Goal: Task Accomplishment & Management: Complete application form

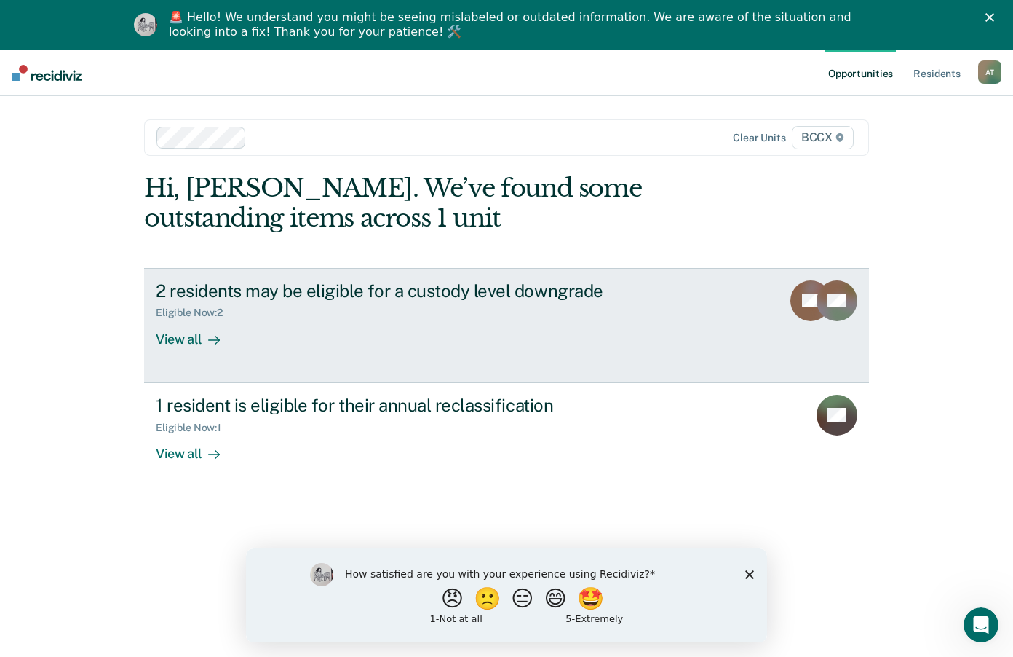
click at [166, 333] on div "View all" at bounding box center [197, 333] width 82 height 28
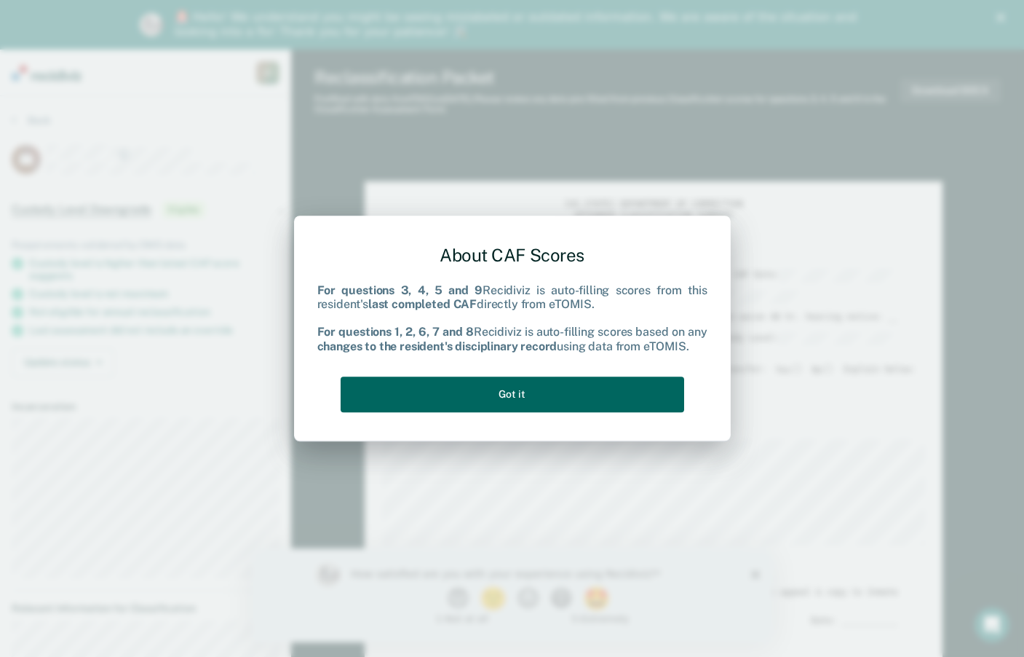
click at [638, 389] on button "Got it" at bounding box center [513, 394] width 344 height 36
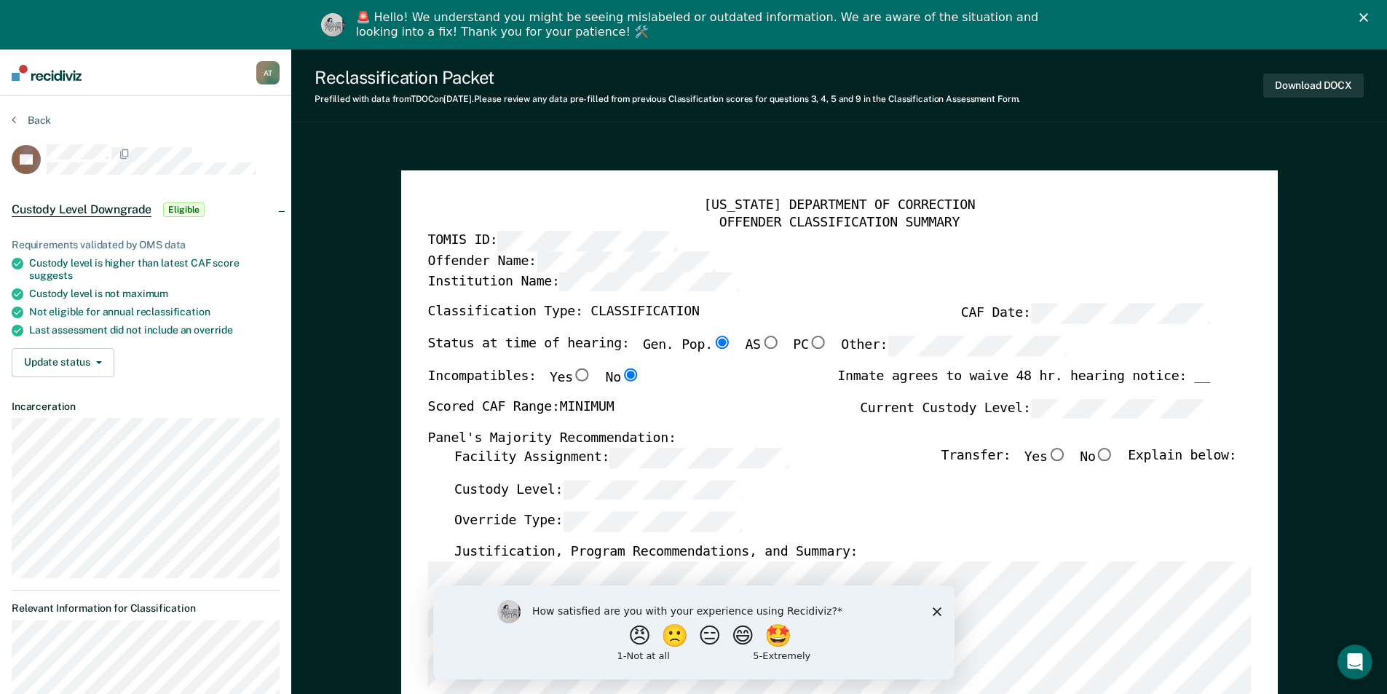
drag, startPoint x: 932, startPoint y: 607, endPoint x: 931, endPoint y: 590, distance: 16.8
click at [933, 607] on polygon "Close survey" at bounding box center [936, 610] width 9 height 9
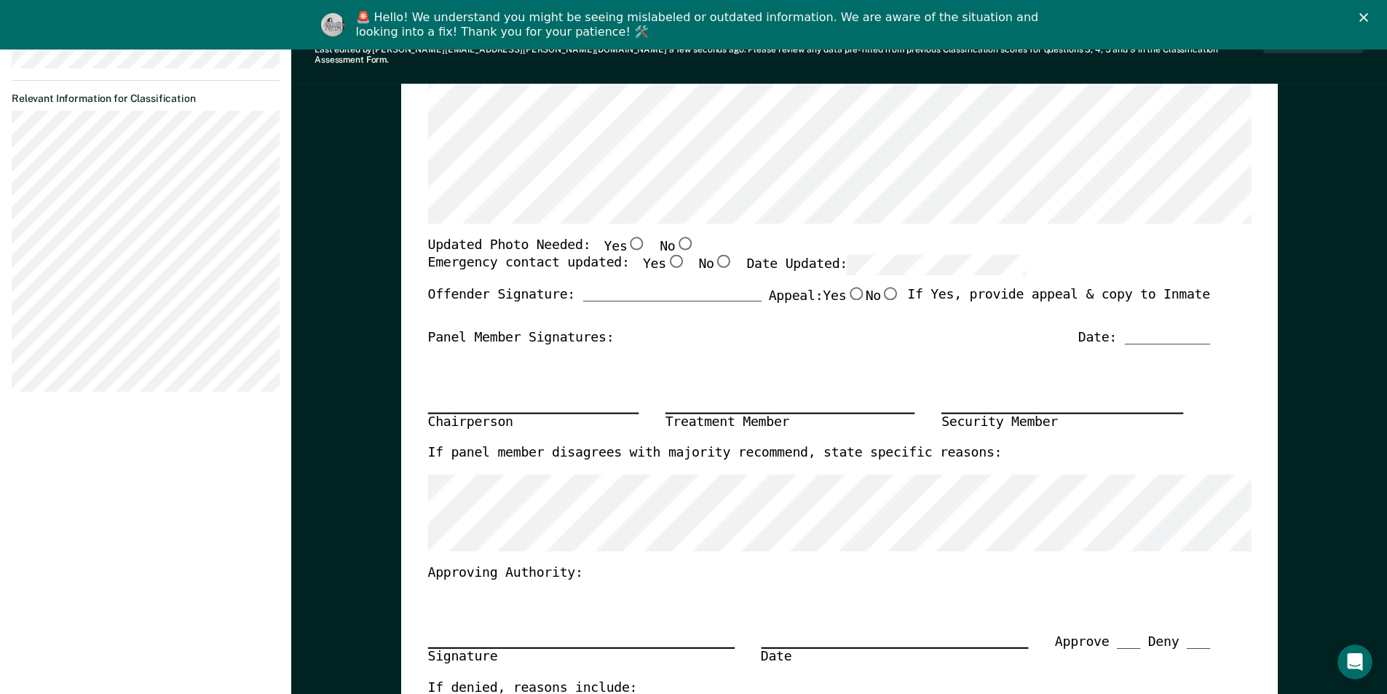
scroll to position [437, 0]
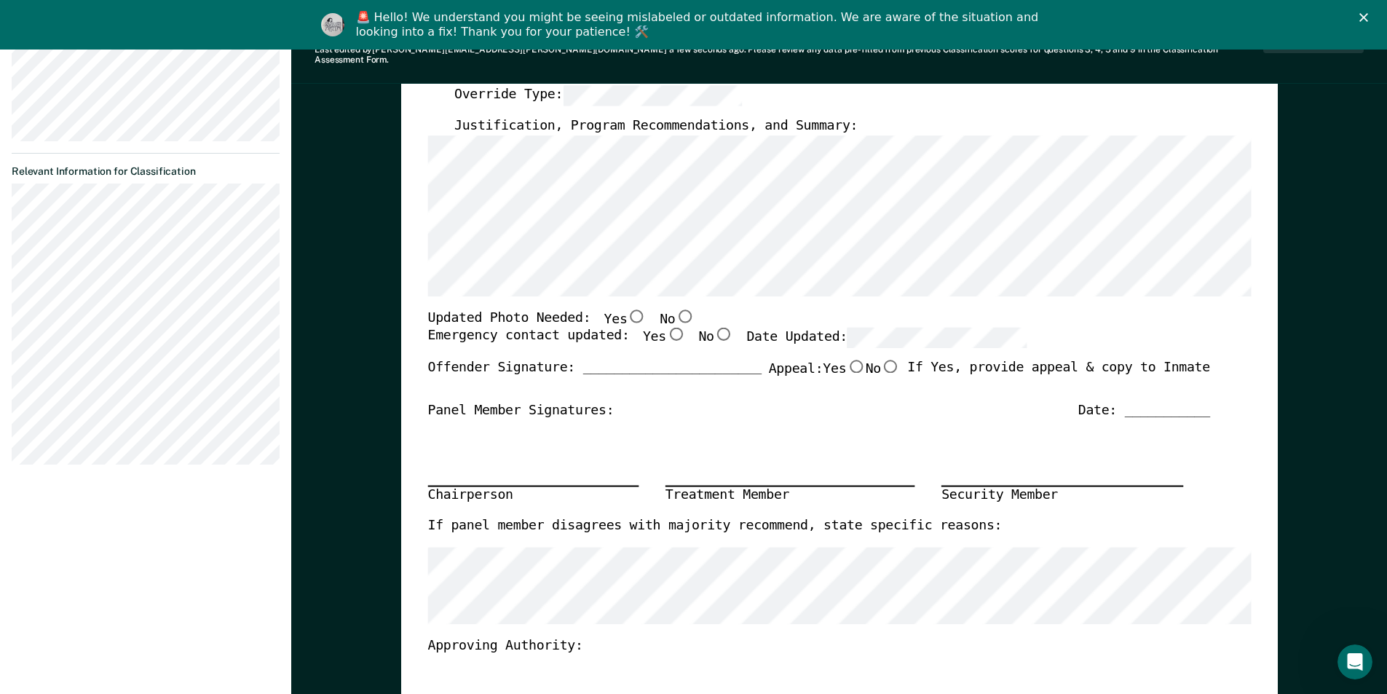
click at [675, 309] on input "No" at bounding box center [684, 315] width 19 height 13
type textarea "x"
radio input "true"
click at [665, 328] on input "Yes" at bounding box center [674, 334] width 19 height 13
type textarea "x"
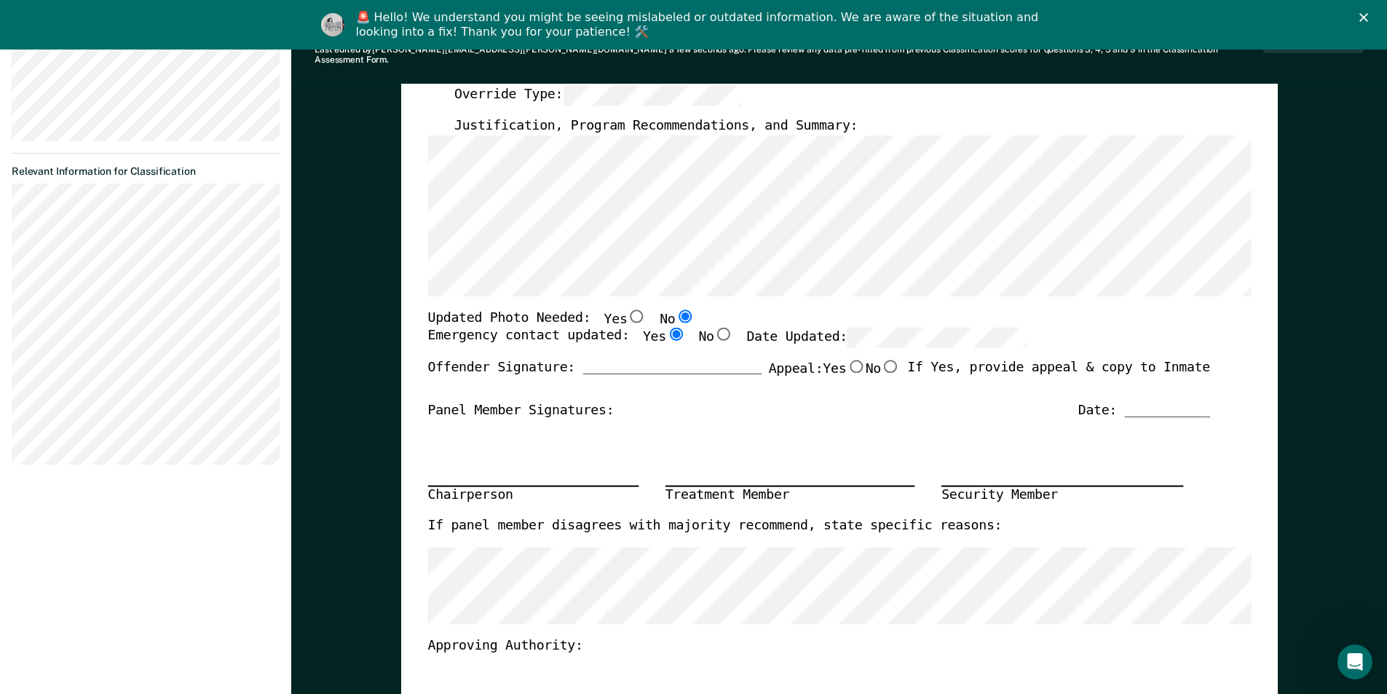
radio input "true"
click at [881, 360] on input "No" at bounding box center [890, 366] width 19 height 13
type textarea "x"
radio input "true"
click at [1024, 402] on div "Date: ___________" at bounding box center [1143, 410] width 132 height 17
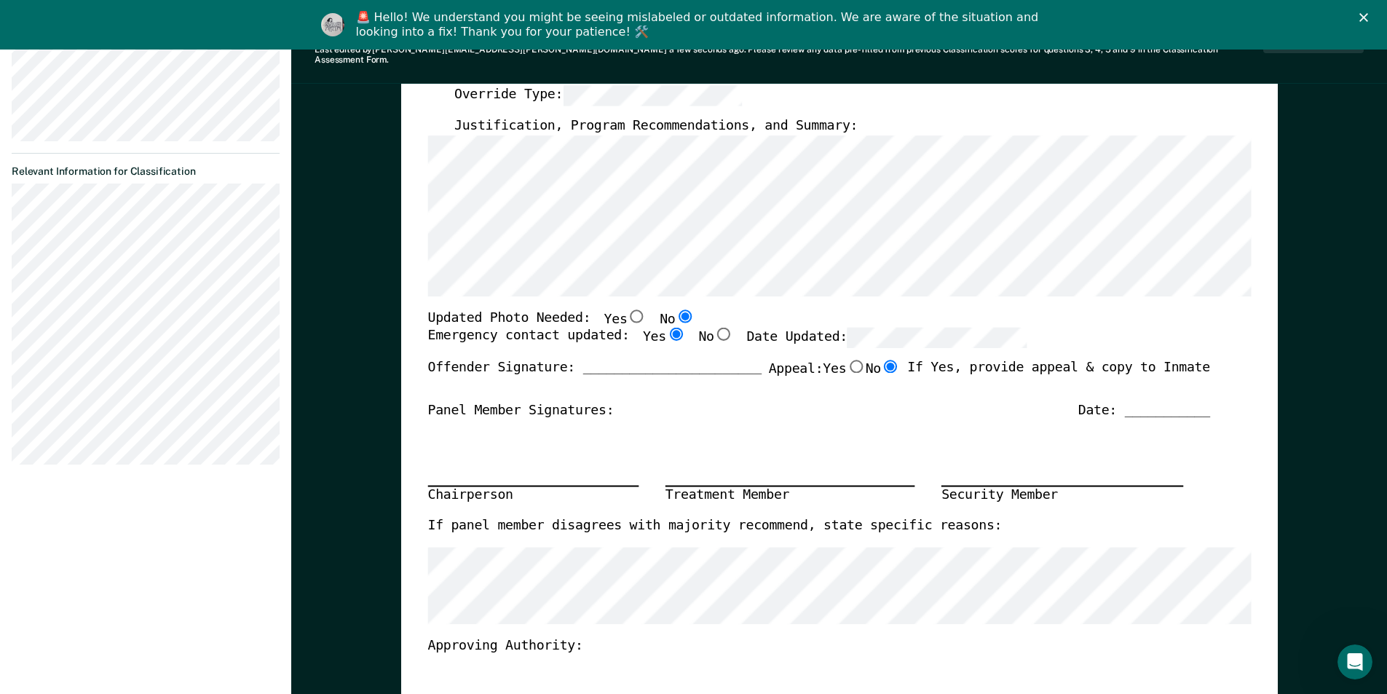
click at [1024, 402] on div "Date: ___________" at bounding box center [1143, 410] width 132 height 17
click at [1024, 390] on div "Offender Signature: _______________________ Appeal: Yes No If Yes, provide appe…" at bounding box center [818, 381] width 782 height 42
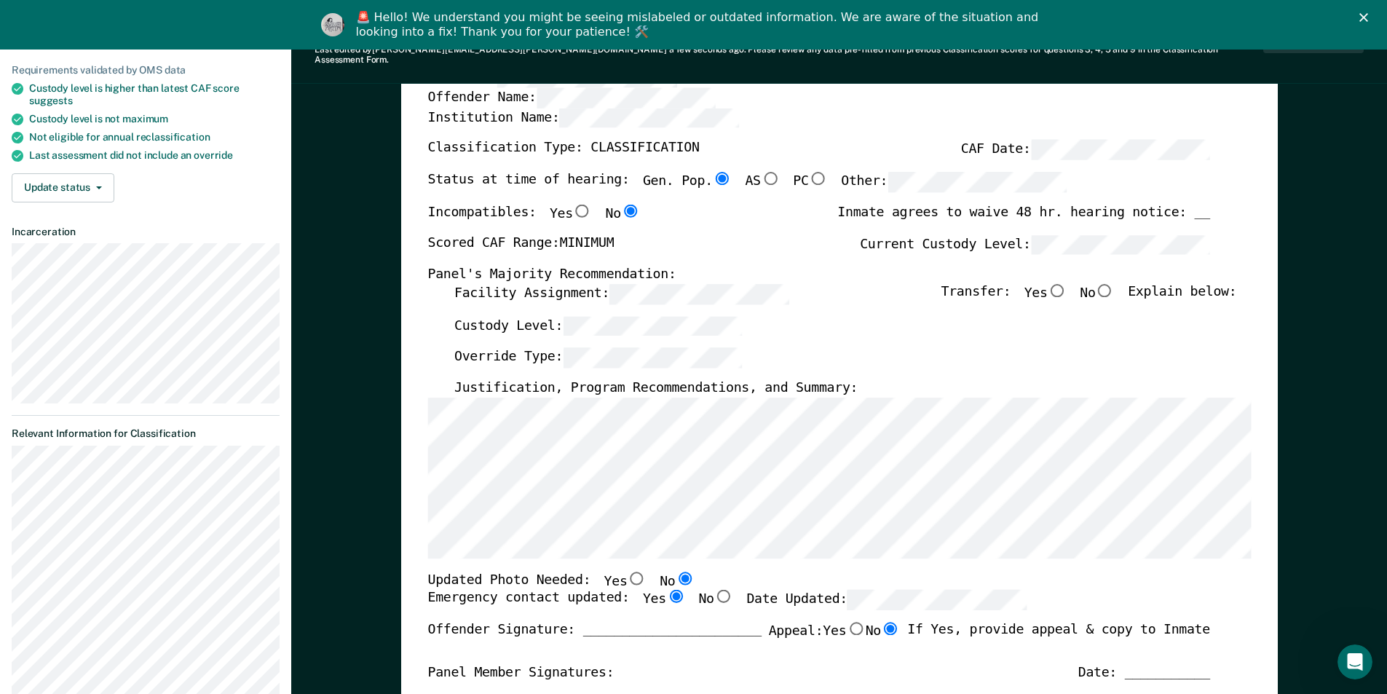
scroll to position [146, 0]
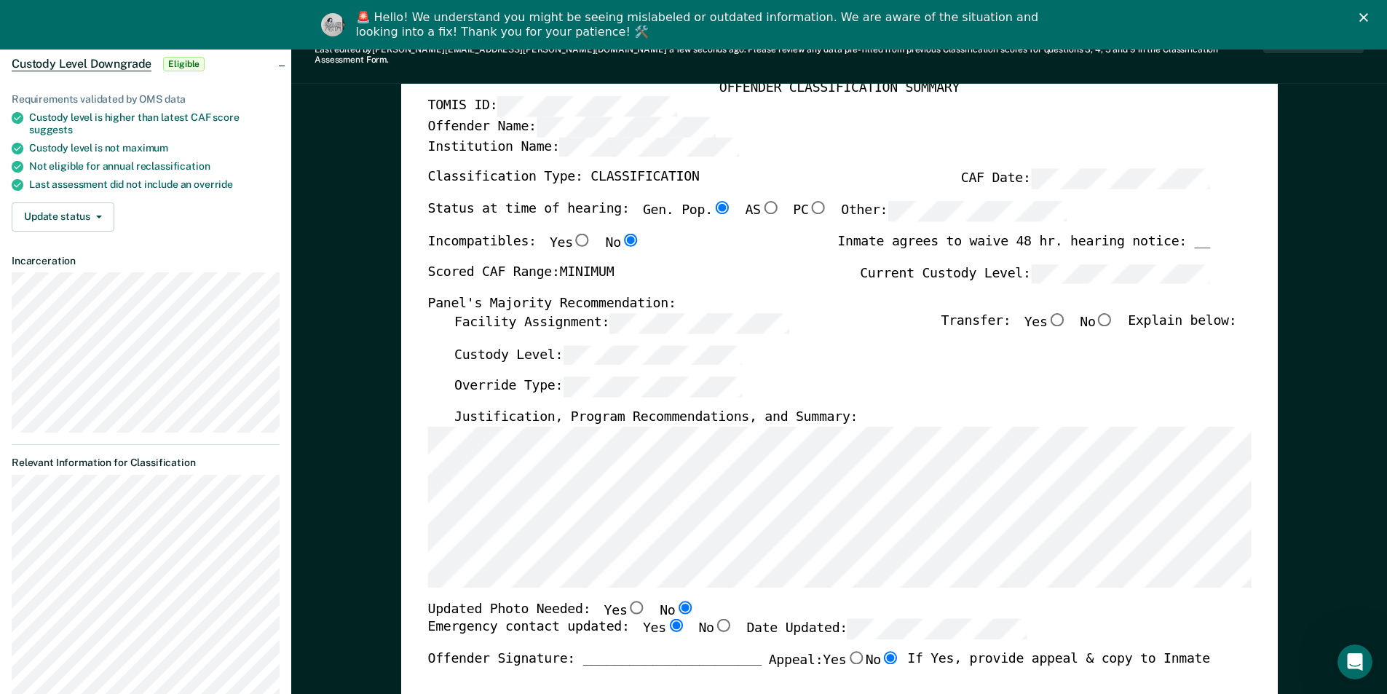
click at [1024, 312] on input "No" at bounding box center [1104, 318] width 19 height 13
type textarea "x"
radio input "true"
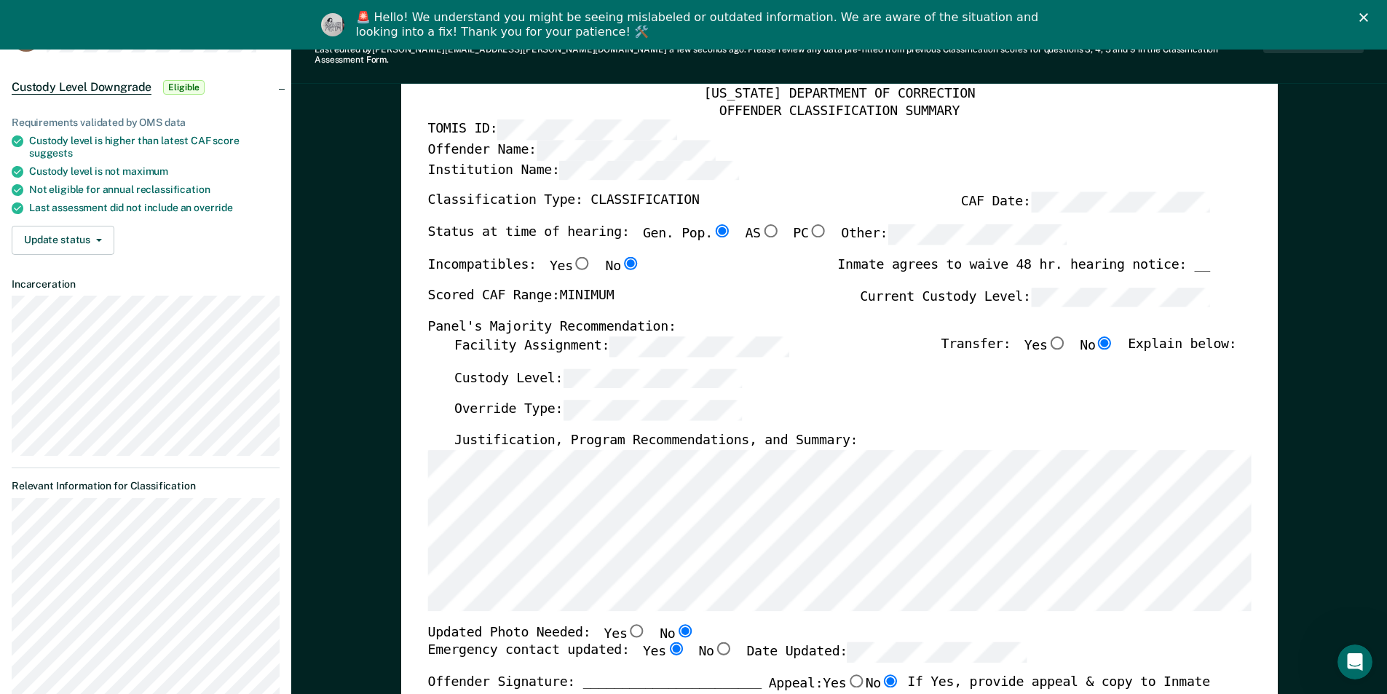
scroll to position [0, 0]
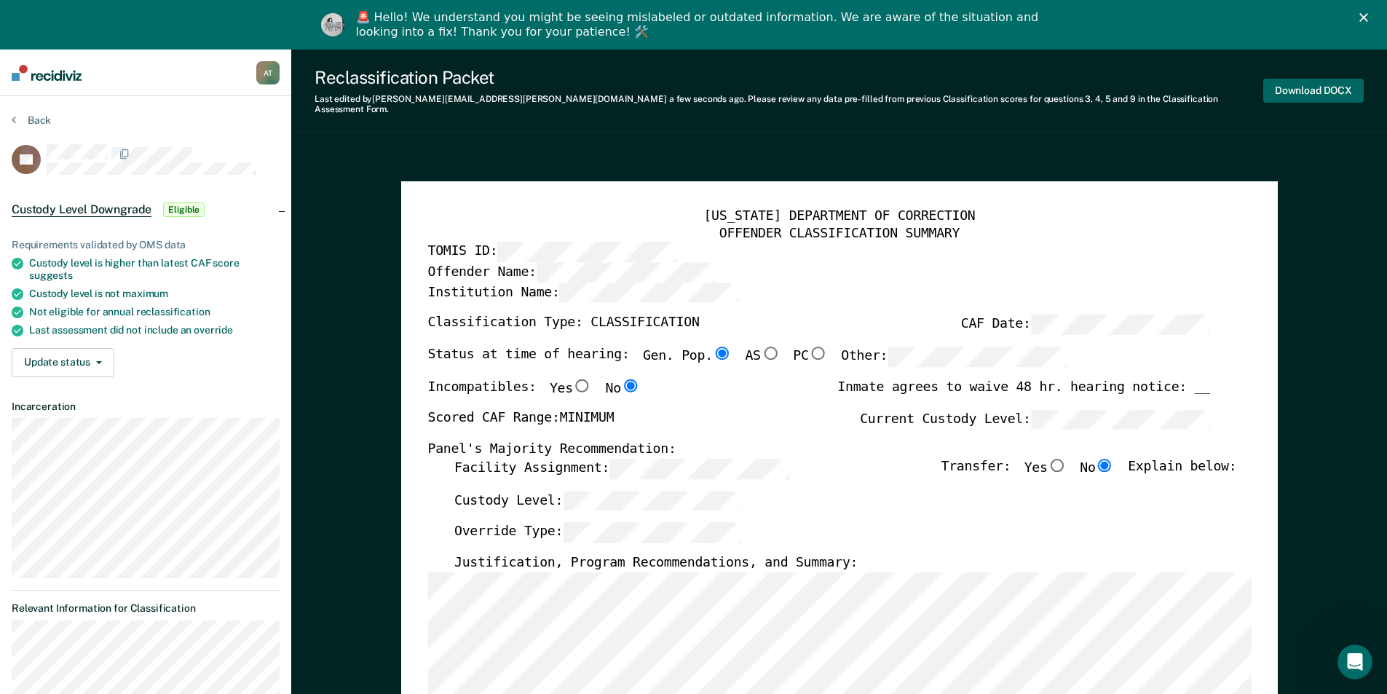
click at [1024, 79] on button "Download DOCX" at bounding box center [1313, 91] width 100 height 24
type textarea "x"
